Goal: Task Accomplishment & Management: Manage account settings

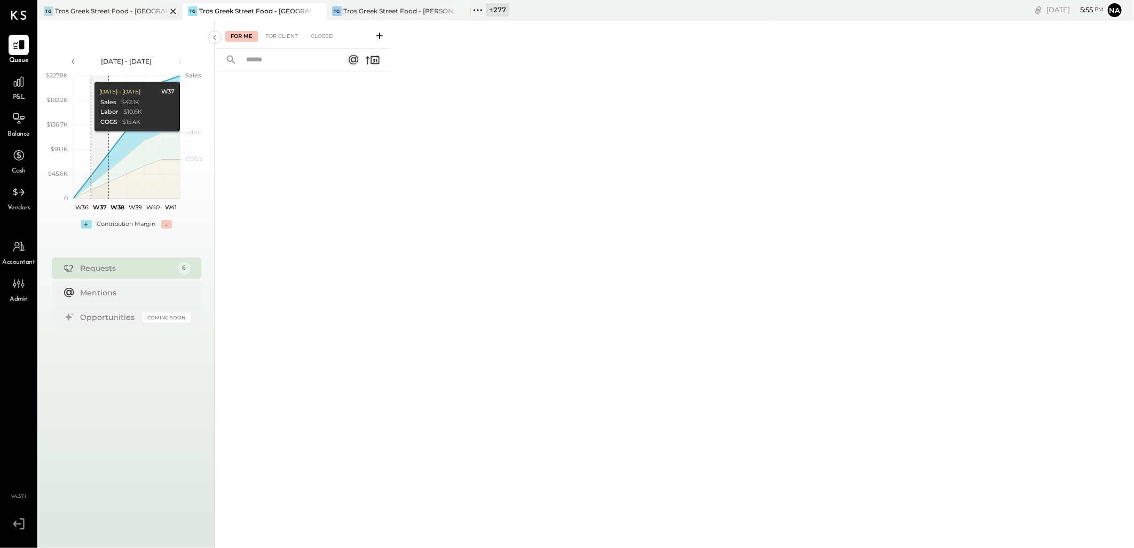
click at [146, 8] on div at bounding box center [163, 10] width 37 height 15
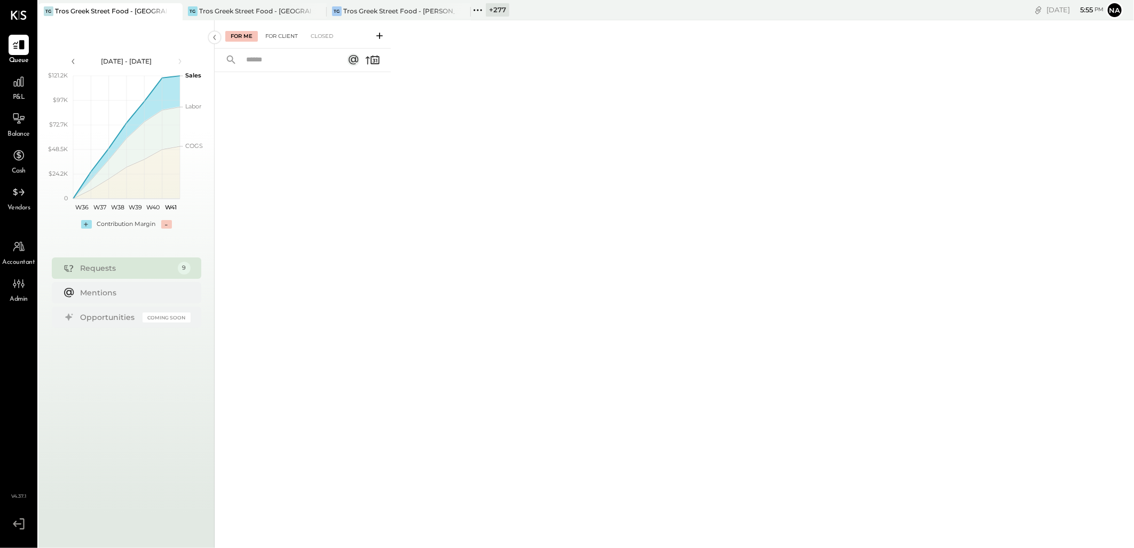
click at [282, 34] on div "For Client" at bounding box center [281, 36] width 43 height 11
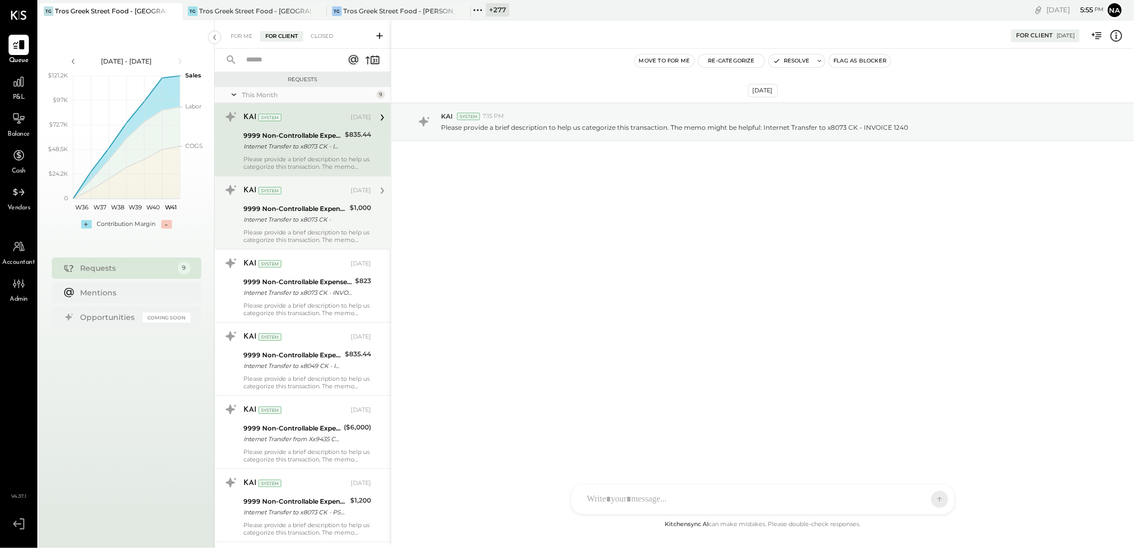
click at [287, 191] on div "KAI System" at bounding box center [295, 190] width 105 height 11
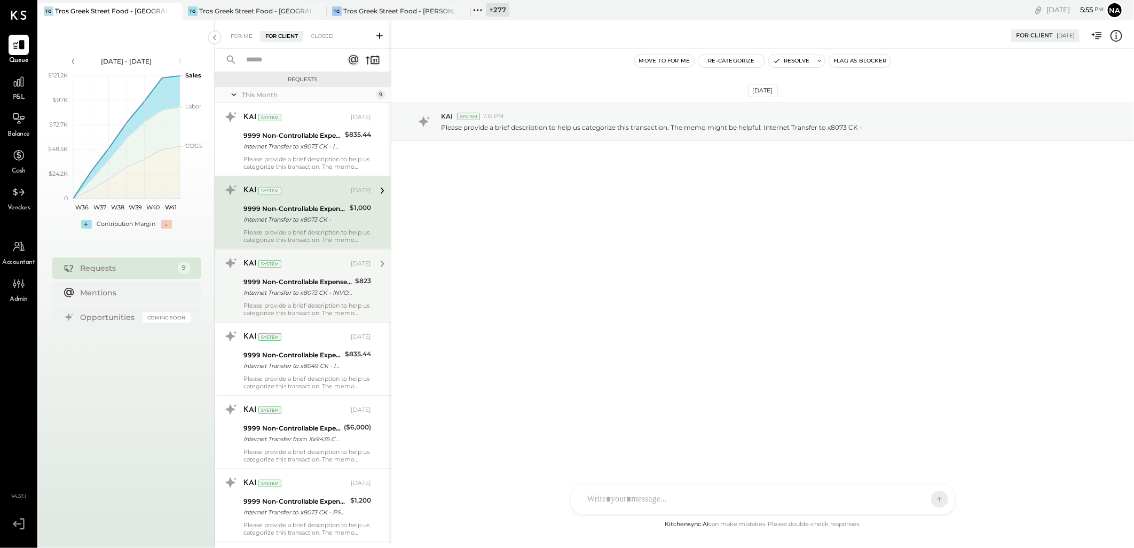
click at [291, 277] on div "9999 Non-Controllable Expenses:Other Income and Expenses:To Be Classified P&L" at bounding box center [297, 282] width 108 height 11
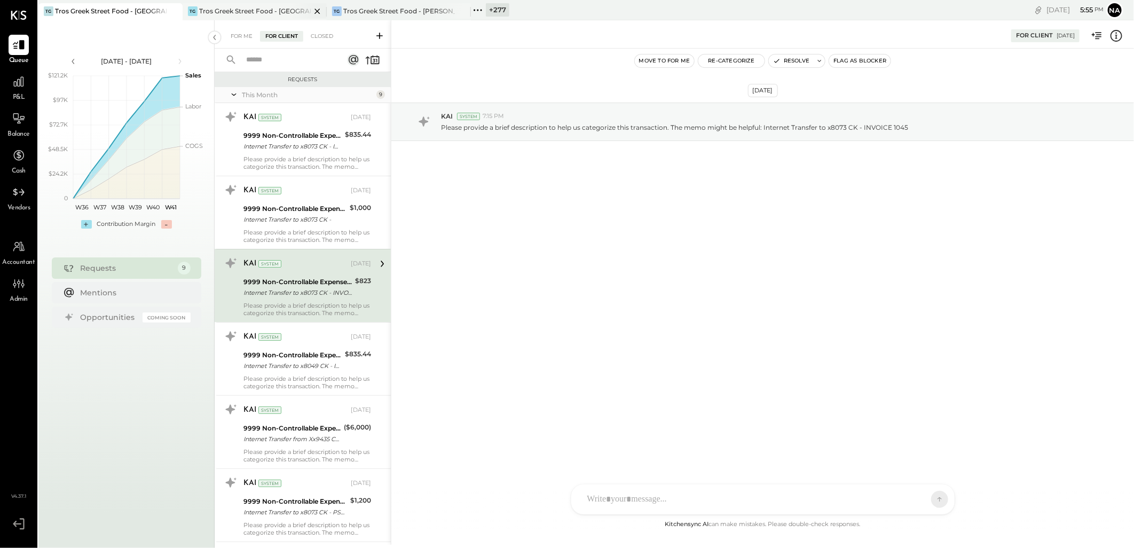
click at [286, 4] on div "TG Tros Greek Street Food - [GEOGRAPHIC_DATA]" at bounding box center [255, 11] width 144 height 17
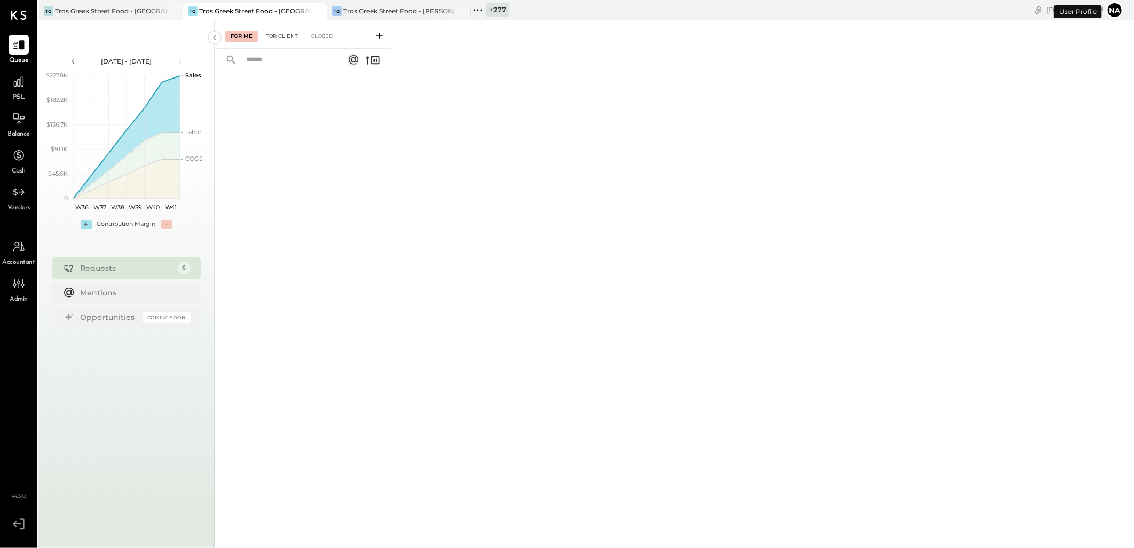
click at [285, 40] on div "For Client" at bounding box center [281, 36] width 43 height 11
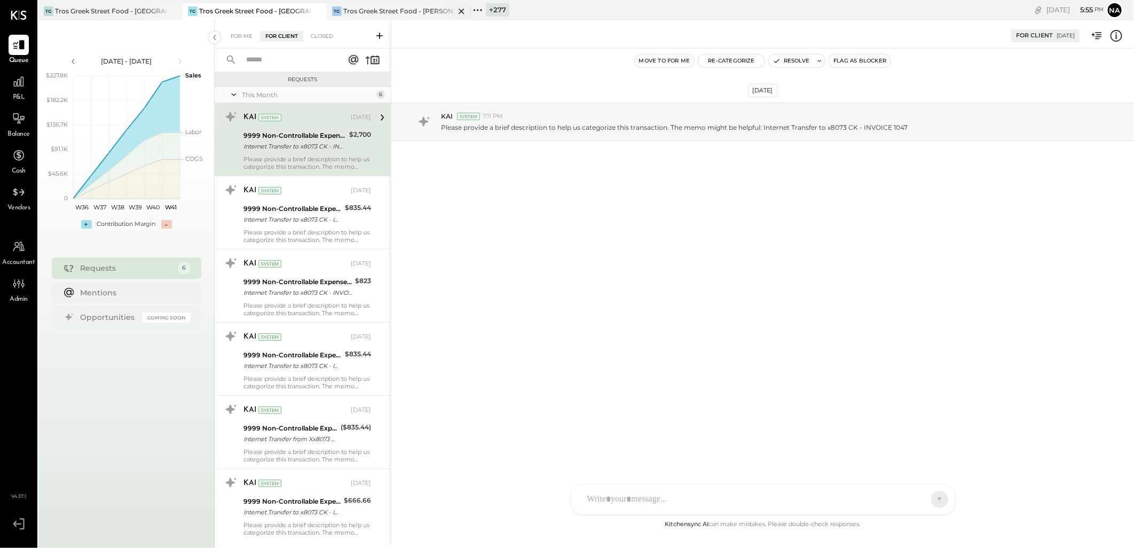
click at [375, 12] on div "Tros Greek Street Food - [PERSON_NAME]" at bounding box center [399, 10] width 112 height 9
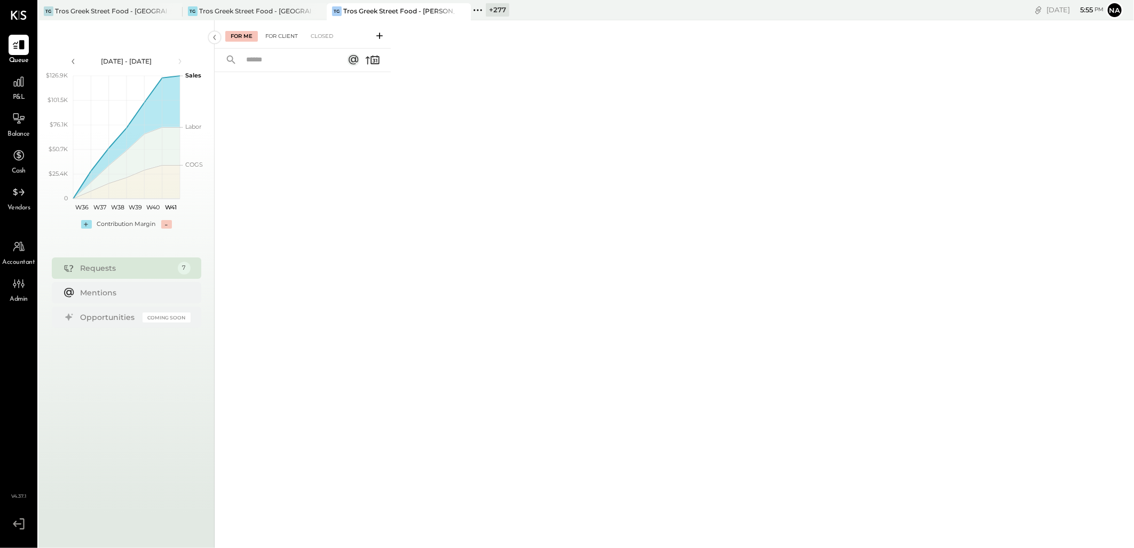
click at [287, 37] on div "For Client" at bounding box center [281, 36] width 43 height 11
